Goal: Use online tool/utility

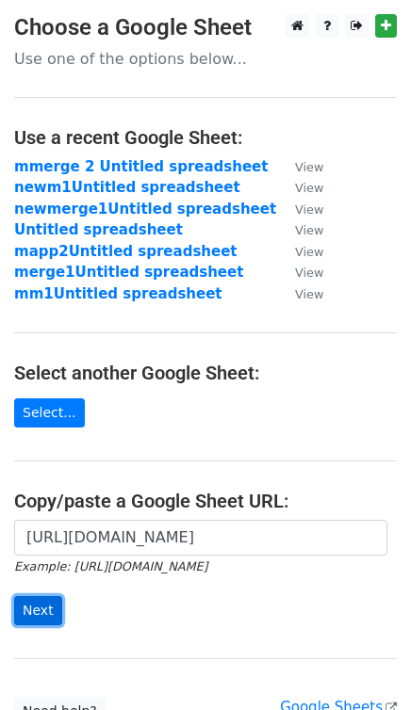
click at [32, 604] on input "Next" at bounding box center [38, 610] width 48 height 29
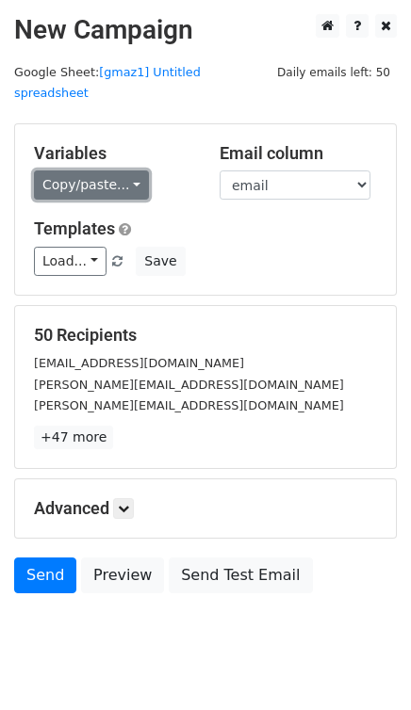
click at [82, 171] on link "Copy/paste..." at bounding box center [91, 185] width 115 height 29
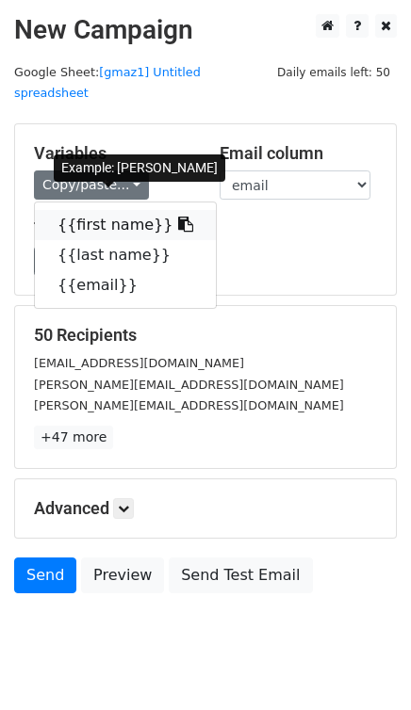
click at [102, 210] on link "{{first name}}" at bounding box center [125, 225] width 181 height 30
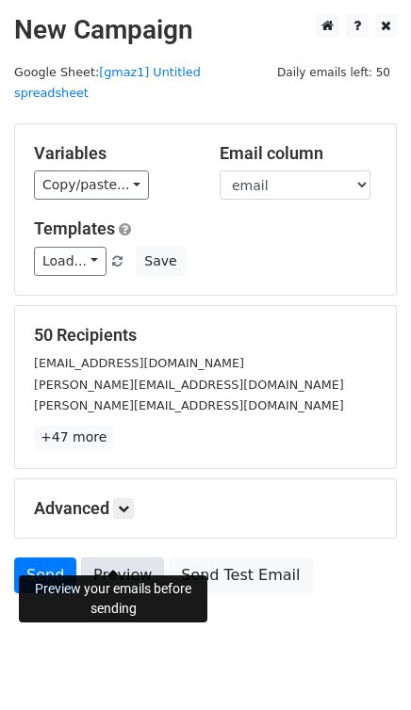
click at [123, 558] on link "Preview" at bounding box center [122, 576] width 83 height 36
